Goal: Task Accomplishment & Management: Use online tool/utility

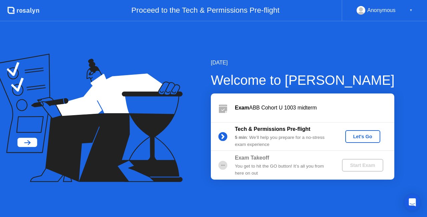
click at [367, 165] on div "Start Exam" at bounding box center [363, 164] width 36 height 5
click at [373, 134] on div "Let's Go" at bounding box center [363, 136] width 30 height 5
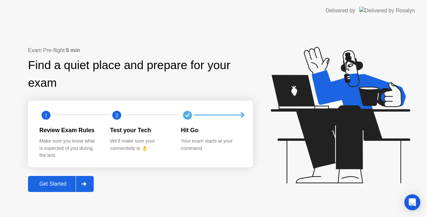
click at [63, 185] on div "Get Started" at bounding box center [53, 184] width 46 height 6
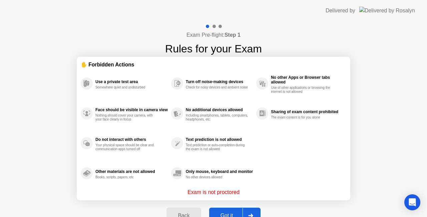
click at [227, 214] on div "Got it" at bounding box center [226, 216] width 31 height 6
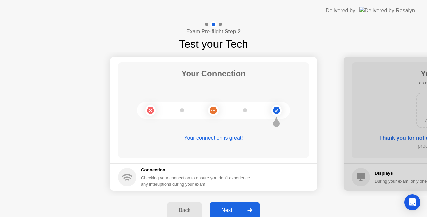
click at [255, 212] on div at bounding box center [250, 210] width 16 height 15
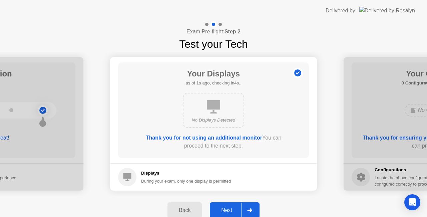
click at [251, 209] on icon at bounding box center [249, 210] width 5 height 4
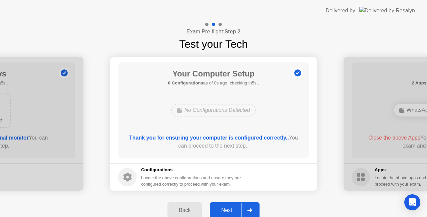
click at [248, 212] on icon at bounding box center [249, 210] width 5 height 4
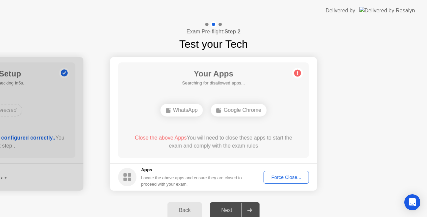
click at [250, 210] on icon at bounding box center [249, 210] width 5 height 4
click at [293, 177] on div "Force Close..." at bounding box center [286, 176] width 41 height 5
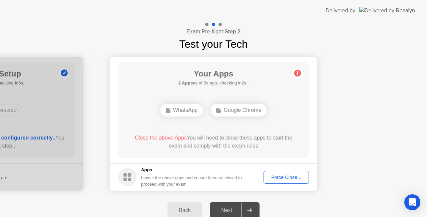
click at [288, 178] on div "Force Close..." at bounding box center [286, 176] width 41 height 5
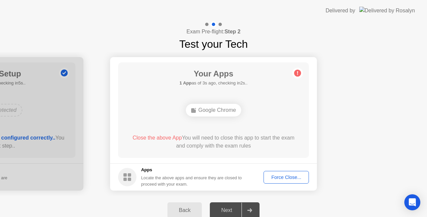
click at [280, 180] on button "Force Close..." at bounding box center [286, 177] width 45 height 13
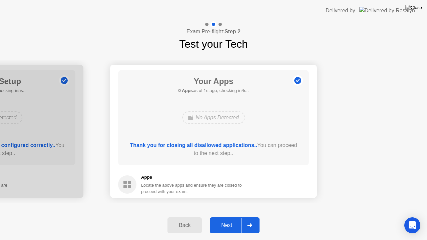
click at [233, 217] on div "Next" at bounding box center [227, 226] width 30 height 6
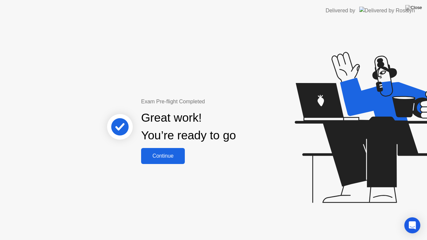
click at [175, 153] on div "Continue" at bounding box center [163, 156] width 40 height 6
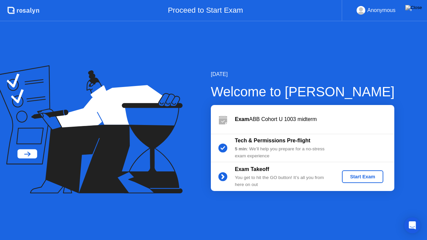
click at [370, 177] on div "Start Exam" at bounding box center [363, 176] width 36 height 5
